Goal: Information Seeking & Learning: Learn about a topic

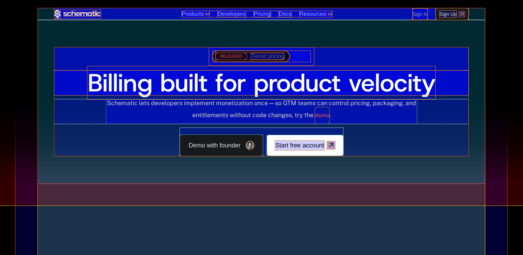
click at [276, 55] on span "Tiered pricing" at bounding box center [267, 56] width 33 height 6
click at [341, 36] on div "RELEASED Tiered pricing Billing built for product velocity Schematic lets devel…" at bounding box center [261, 102] width 447 height 164
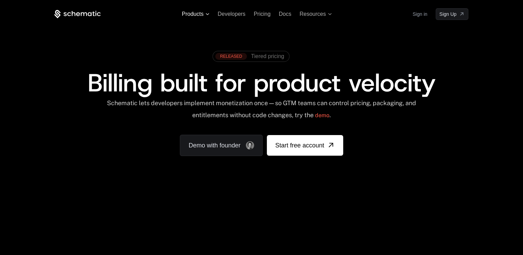
click at [206, 14] on icon at bounding box center [207, 14] width 3 height 2
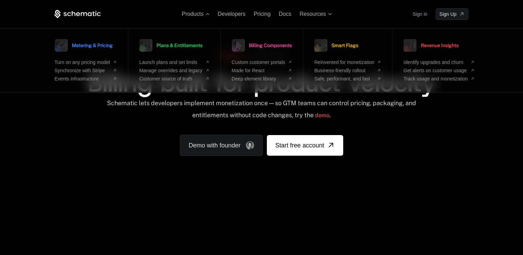
click at [76, 125] on div "RELEASED Tiered pricing Billing built for product velocity Schematic lets devel…" at bounding box center [261, 101] width 414 height 109
click at [204, 15] on span "Products" at bounding box center [196, 14] width 28 height 6
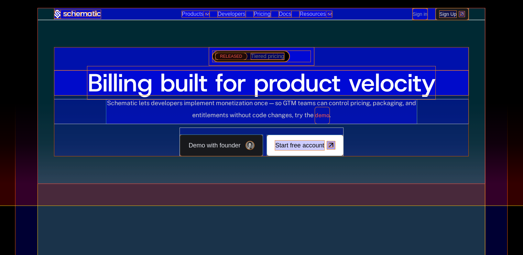
click at [111, 23] on div "RELEASED Tiered pricing Billing built for product velocity Schematic lets devel…" at bounding box center [261, 102] width 447 height 164
click at [71, 30] on div "RELEASED Tiered pricing Billing built for product velocity Schematic lets devel…" at bounding box center [261, 102] width 447 height 164
drag, startPoint x: 101, startPoint y: 15, endPoint x: 62, endPoint y: 12, distance: 39.7
click at [62, 12] on div "Products Developers Pricing Docs Resources Sign in Sign Up" at bounding box center [261, 14] width 414 height 12
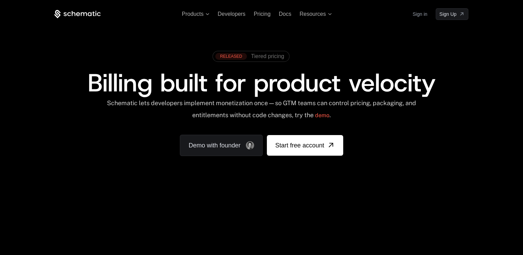
drag, startPoint x: 114, startPoint y: 12, endPoint x: 66, endPoint y: 12, distance: 48.2
click at [70, 12] on div "Products Developers Pricing Docs Resources Sign in Sign Up" at bounding box center [261, 14] width 414 height 12
drag, startPoint x: 103, startPoint y: 15, endPoint x: 73, endPoint y: 14, distance: 30.7
click at [73, 14] on div "Products Developers Pricing Docs Resources Sign in Sign Up" at bounding box center [261, 14] width 414 height 12
